Goal: Navigation & Orientation: Understand site structure

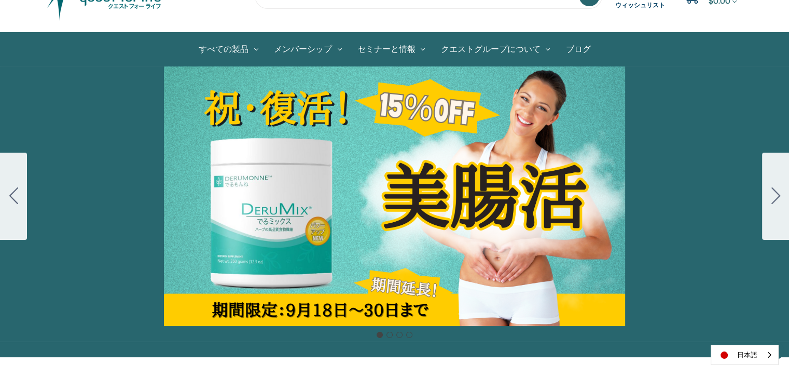
scroll to position [86, 0]
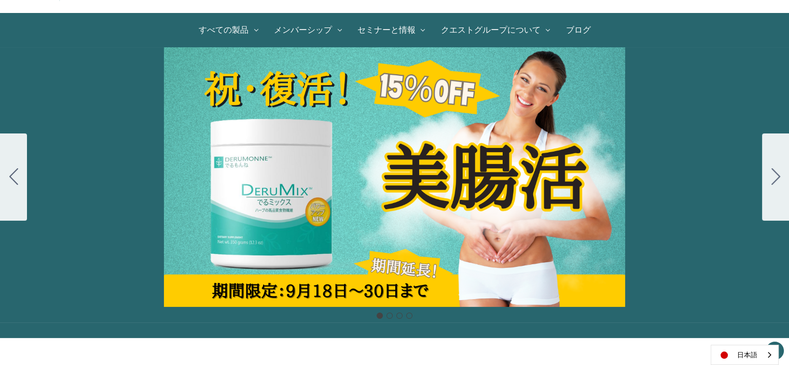
click at [454, 192] on div "カルーセル・タイトル カルーセルスライドに説明を追加します。複数の販売を促進するために使用することができます。 販売中" at bounding box center [394, 176] width 789 height 259
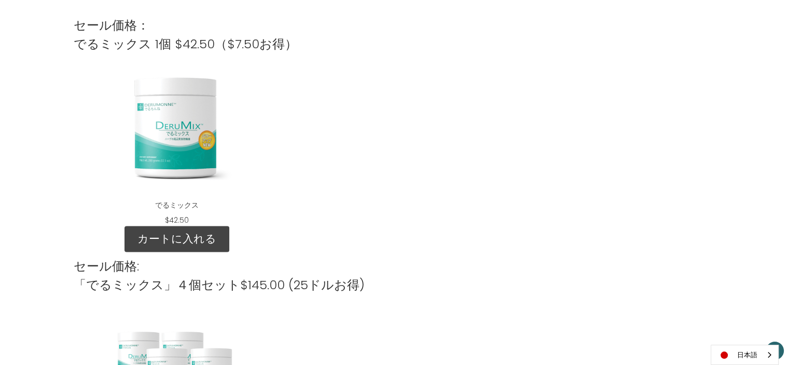
scroll to position [1234, 0]
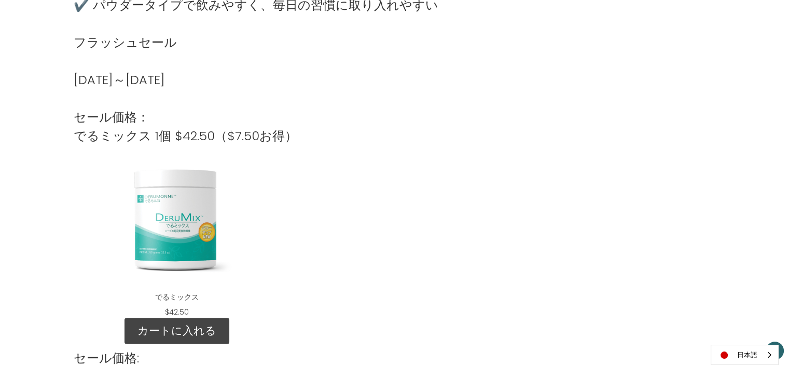
click at [189, 192] on div "DeruMix" at bounding box center [177, 218] width 190 height 130
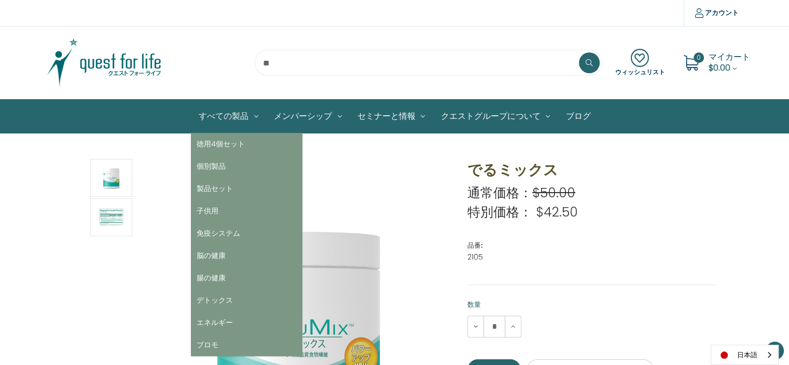
scroll to position [86, 0]
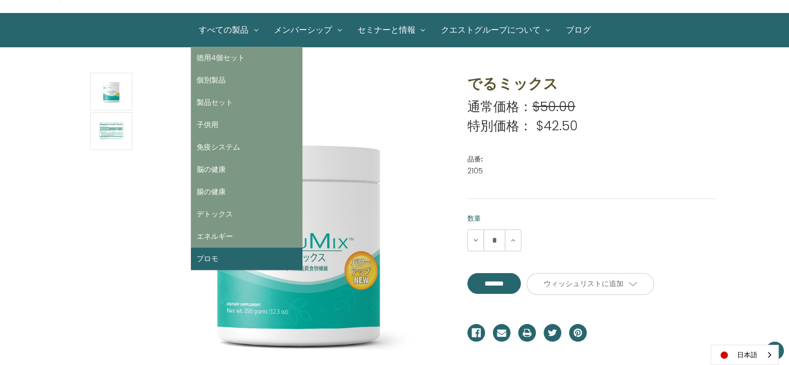
click at [213, 258] on link "プロモ" at bounding box center [246, 258] width 111 height 22
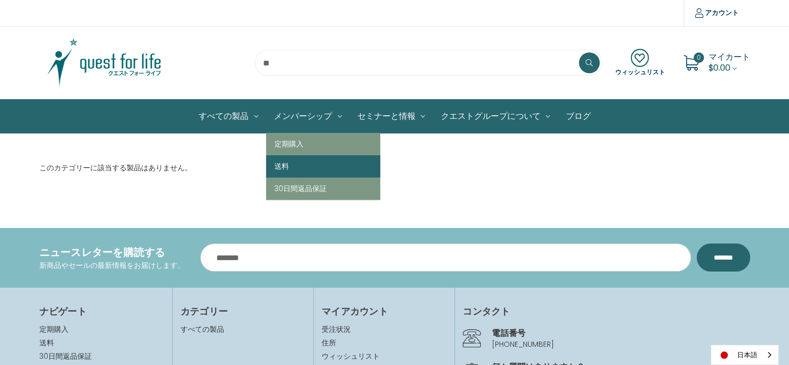
click at [287, 163] on link "送料" at bounding box center [323, 166] width 114 height 22
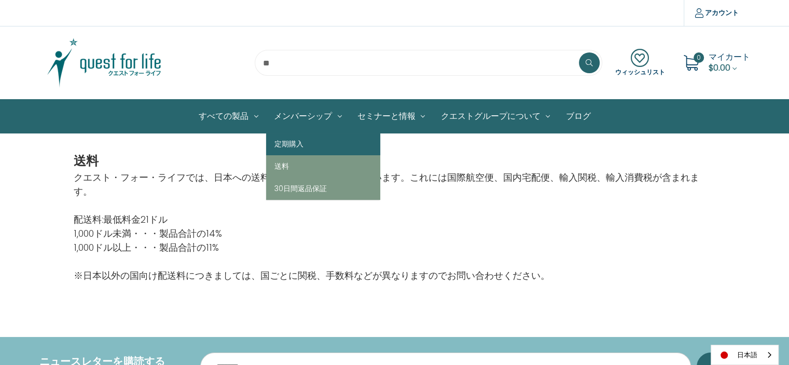
click at [295, 138] on link "定期購入" at bounding box center [323, 144] width 114 height 22
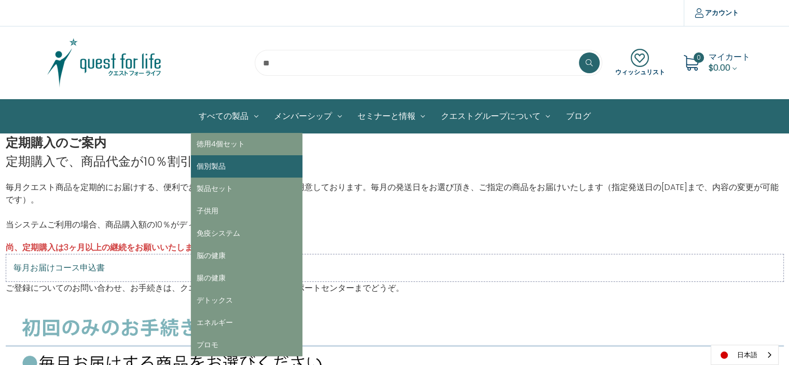
click at [218, 167] on link "個別製品" at bounding box center [246, 166] width 111 height 22
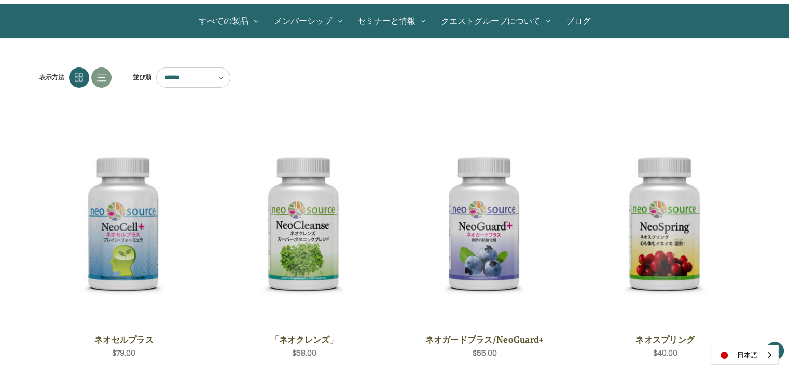
scroll to position [86, 0]
